Goal: Task Accomplishment & Management: Use online tool/utility

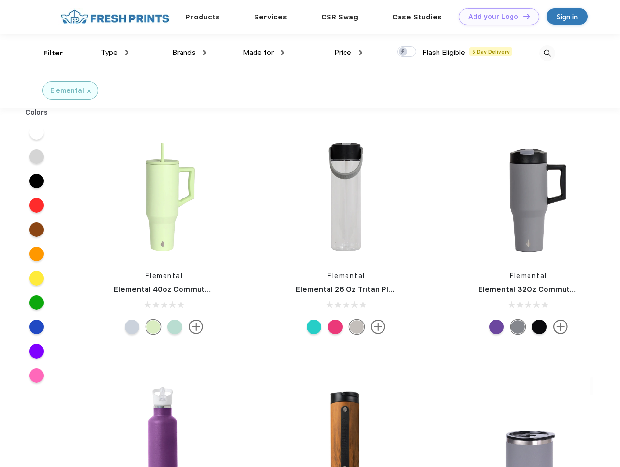
scroll to position [0, 0]
click at [496, 17] on link "Add your Logo Design Tool" at bounding box center [499, 16] width 80 height 17
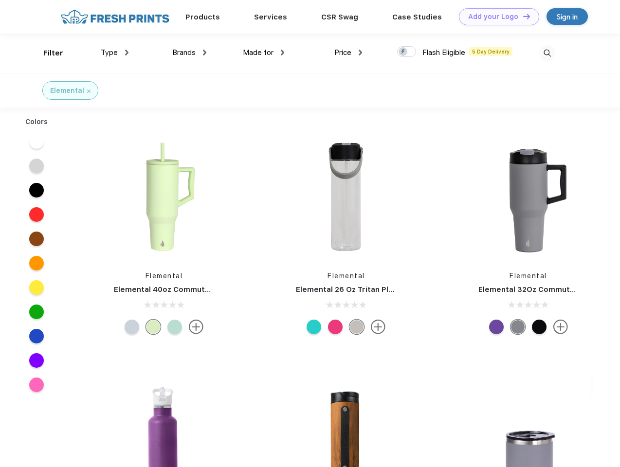
click at [0, 0] on div "Design Tool" at bounding box center [0, 0] width 0 height 0
click at [522, 16] on link "Add your Logo Design Tool" at bounding box center [499, 16] width 80 height 17
click at [47, 53] on div "Filter" at bounding box center [53, 53] width 20 height 11
click at [115, 53] on span "Type" at bounding box center [109, 52] width 17 height 9
click at [189, 53] on span "Brands" at bounding box center [183, 52] width 23 height 9
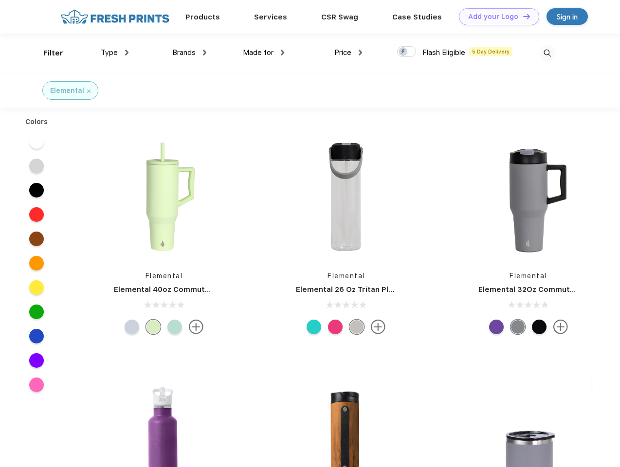
click at [264, 53] on span "Made for" at bounding box center [258, 52] width 31 height 9
click at [349, 53] on span "Price" at bounding box center [342, 52] width 17 height 9
click at [407, 52] on div at bounding box center [406, 51] width 19 height 11
click at [404, 52] on input "checkbox" at bounding box center [400, 49] width 6 height 6
click at [547, 53] on img at bounding box center [547, 53] width 16 height 16
